Goal: Task Accomplishment & Management: Complete application form

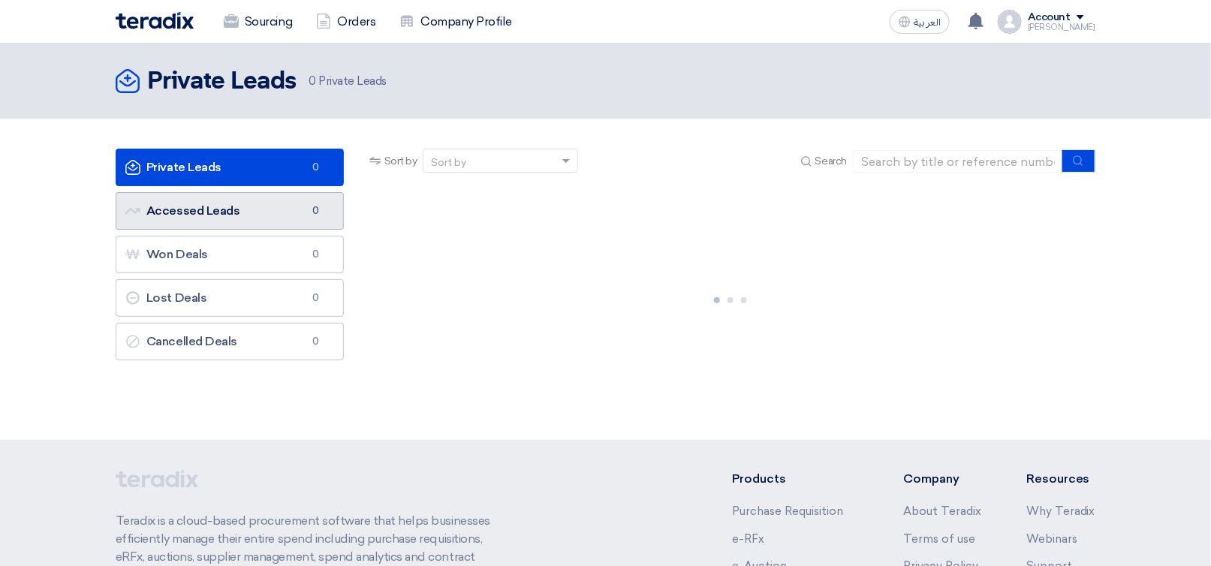
click at [262, 219] on link "Accessed Leads Accessed Leads 0" at bounding box center [230, 211] width 228 height 38
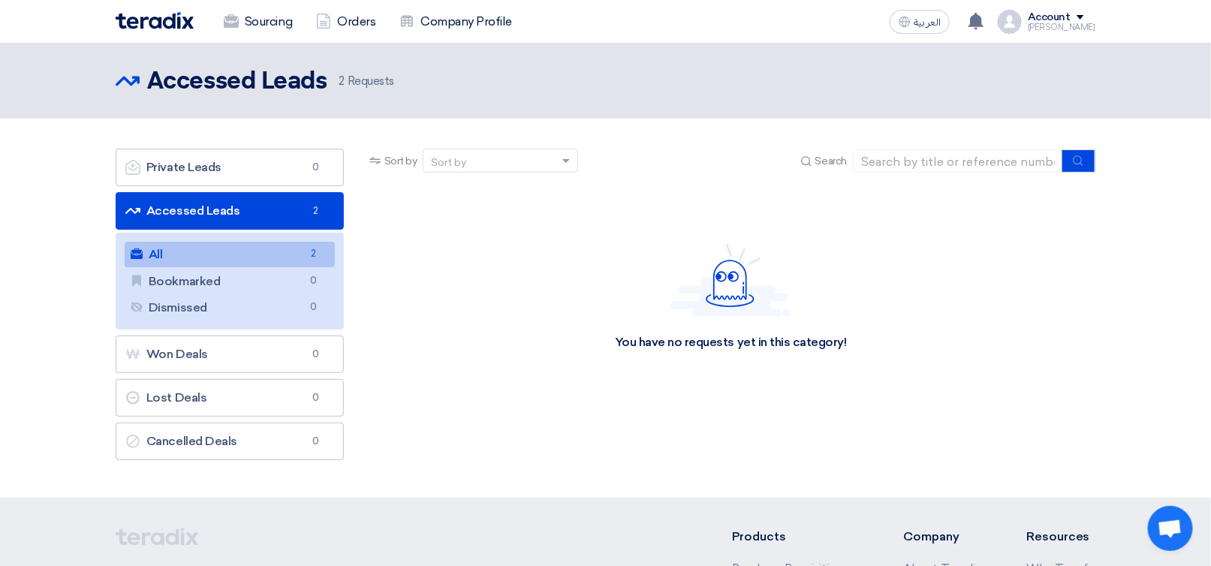
click at [276, 252] on link "All All 2" at bounding box center [230, 255] width 210 height 26
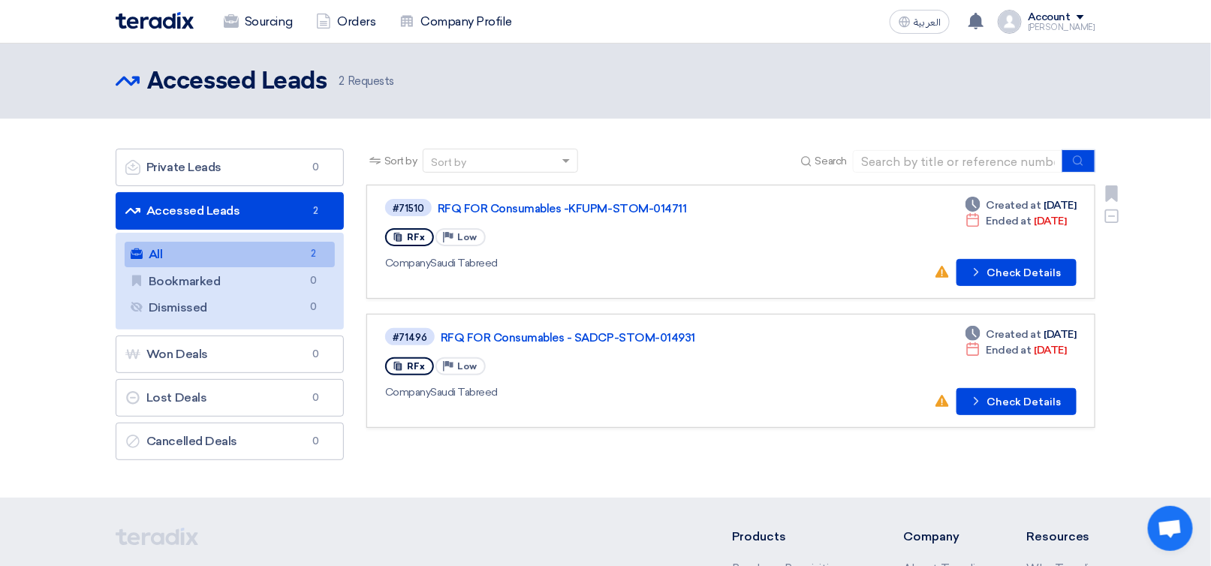
click at [1038, 226] on div "Deadline Ended at [DATE]" at bounding box center [1016, 221] width 101 height 16
click at [1013, 273] on button "Check details Check Details" at bounding box center [1017, 272] width 120 height 27
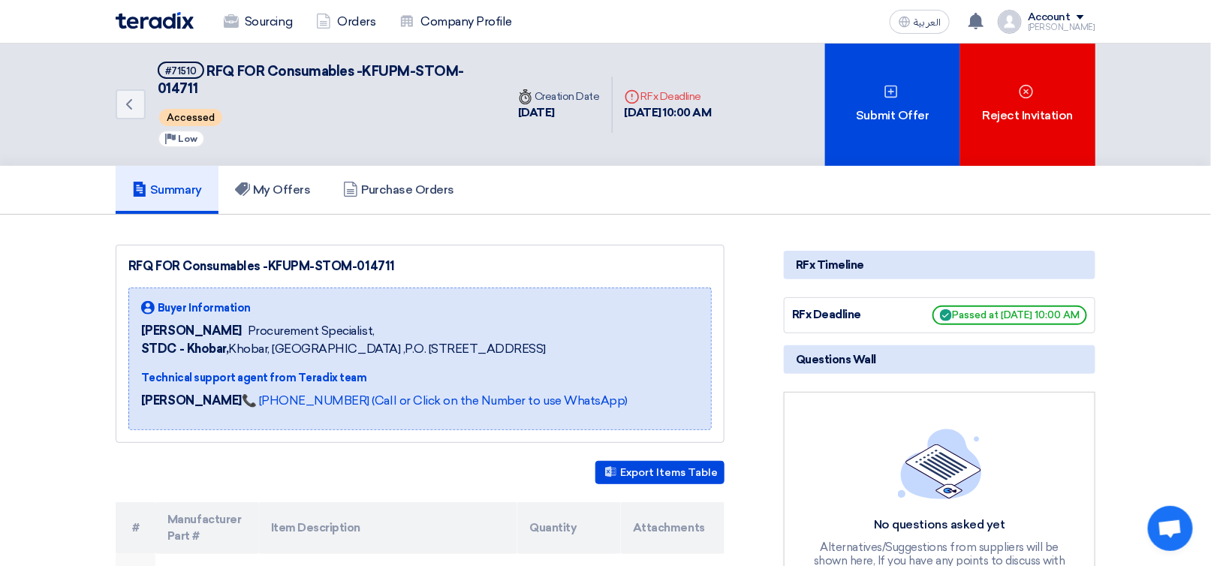
drag, startPoint x: 1037, startPoint y: 315, endPoint x: 1090, endPoint y: 309, distance: 53.7
click at [1090, 309] on div "RFx Deadline Passed at [DATE] 10:00 AM" at bounding box center [940, 315] width 312 height 36
click at [275, 200] on link "My Offers" at bounding box center [273, 190] width 109 height 48
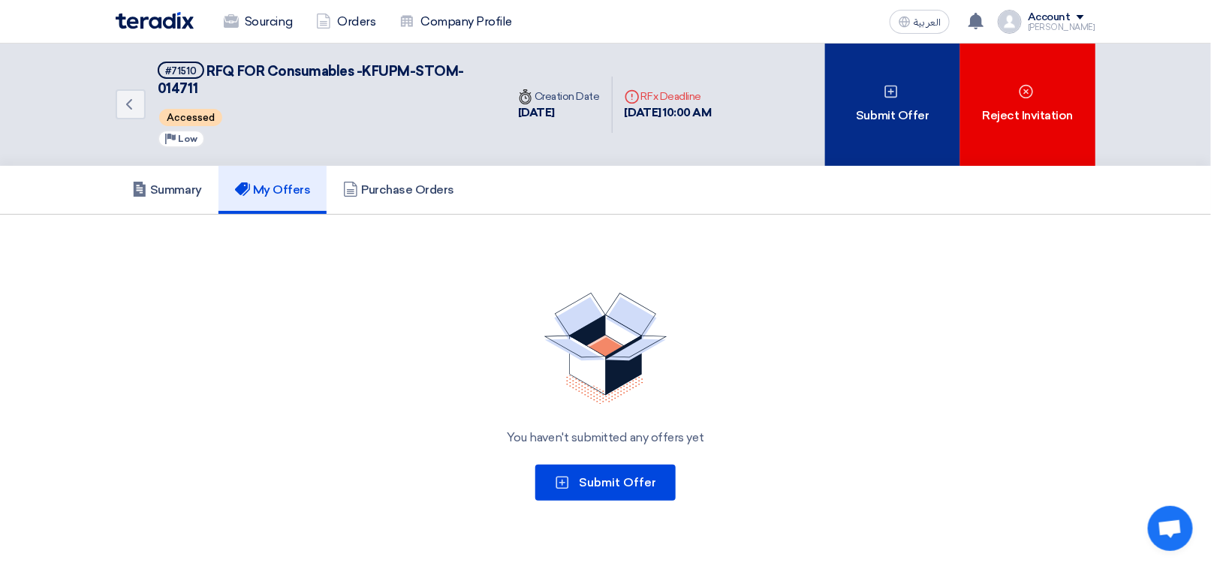
click at [880, 108] on div "Submit Offer" at bounding box center [892, 105] width 135 height 122
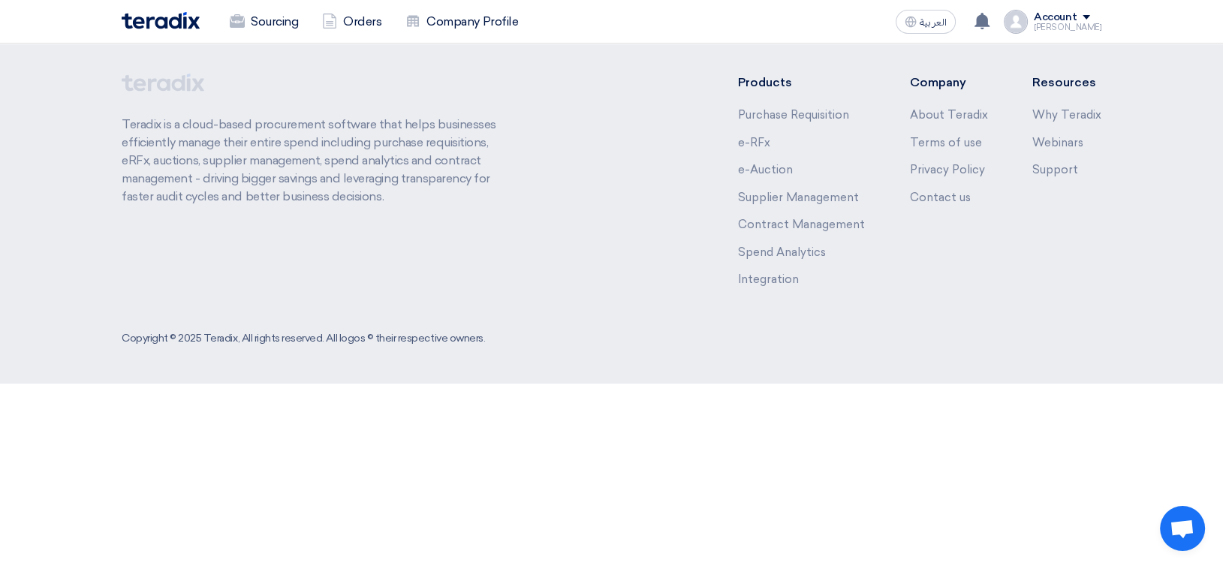
click at [586, 238] on div "Submit a new offer for this request Start a new offer submission from scratch" at bounding box center [612, 145] width 826 height 214
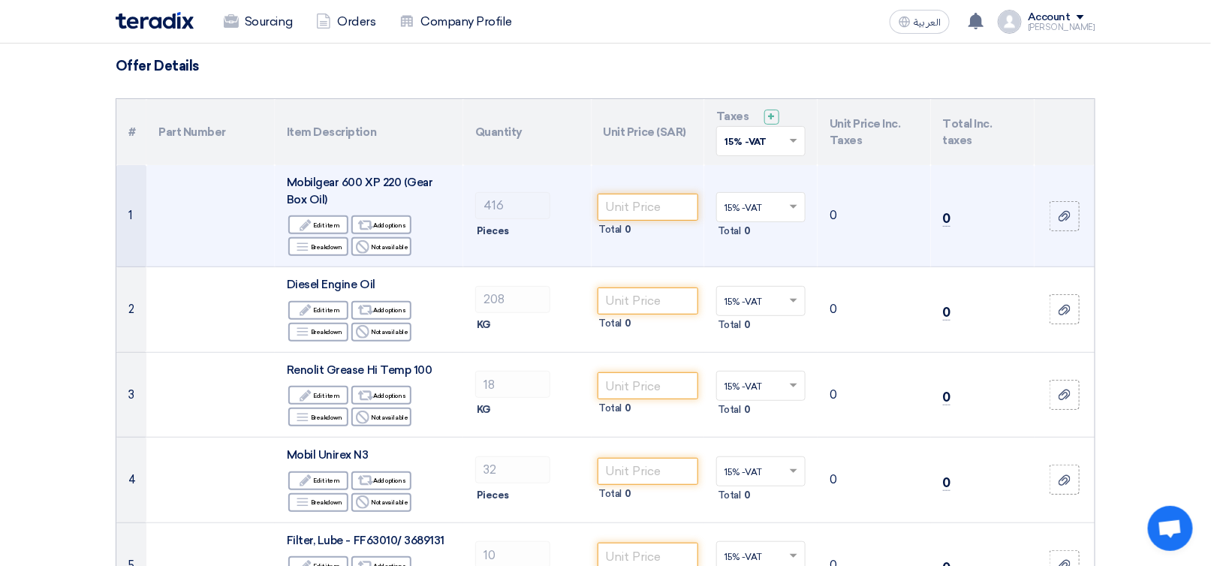
scroll to position [225, 0]
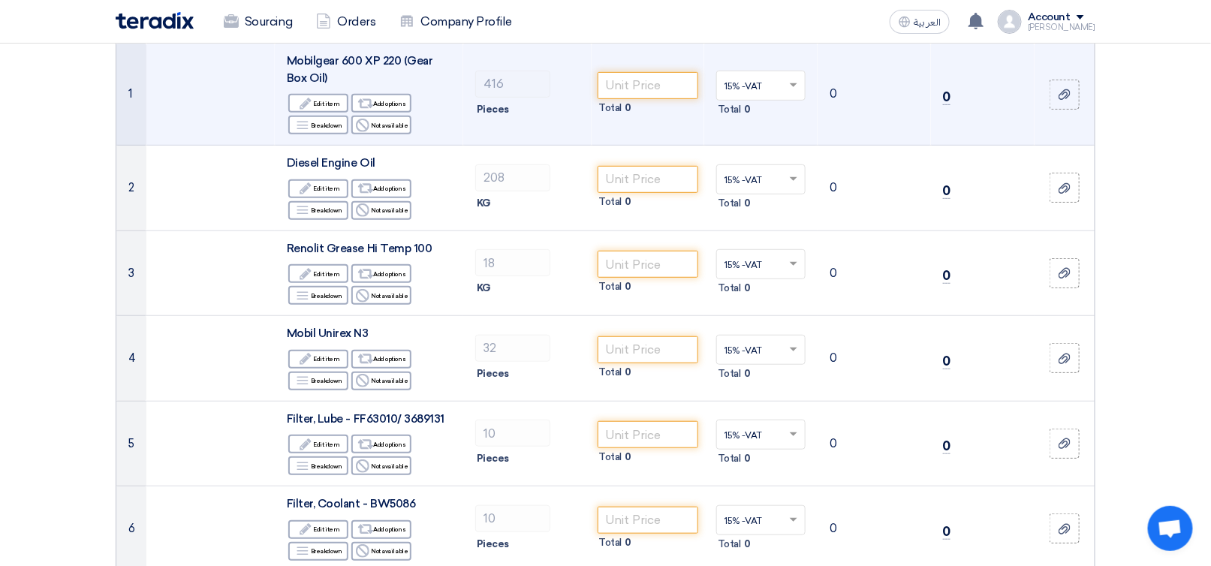
click at [455, 118] on td "Mobilgear 600 XP 220 (Gear Box Oil) Edit Edit item Alternative Add options Brea…" at bounding box center [369, 95] width 189 height 102
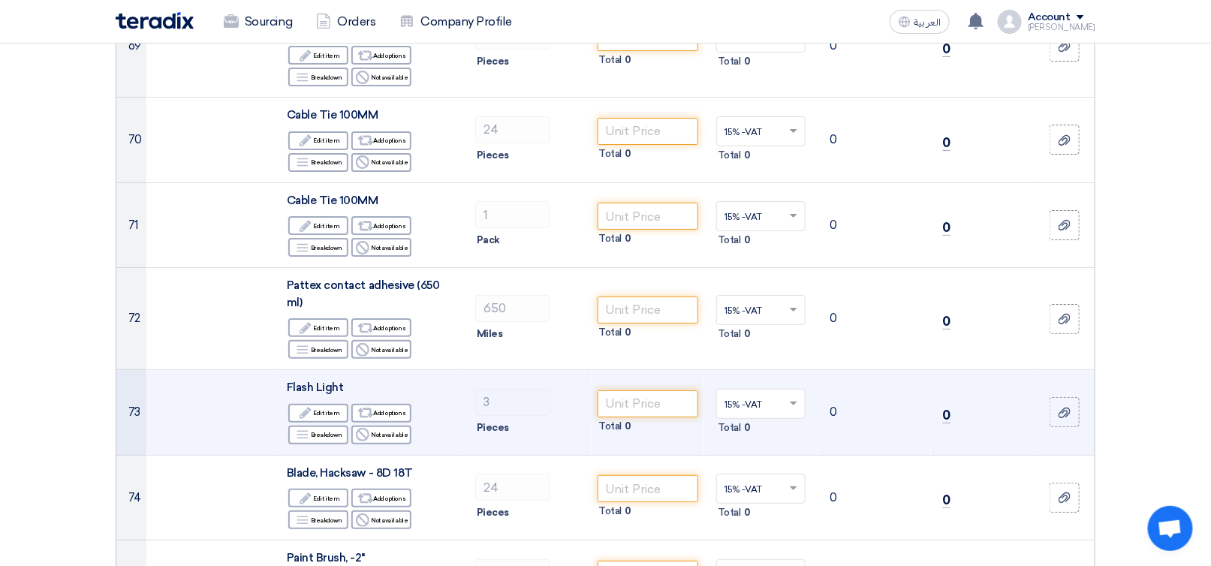
scroll to position [6609, 0]
